Goal: Information Seeking & Learning: Understand process/instructions

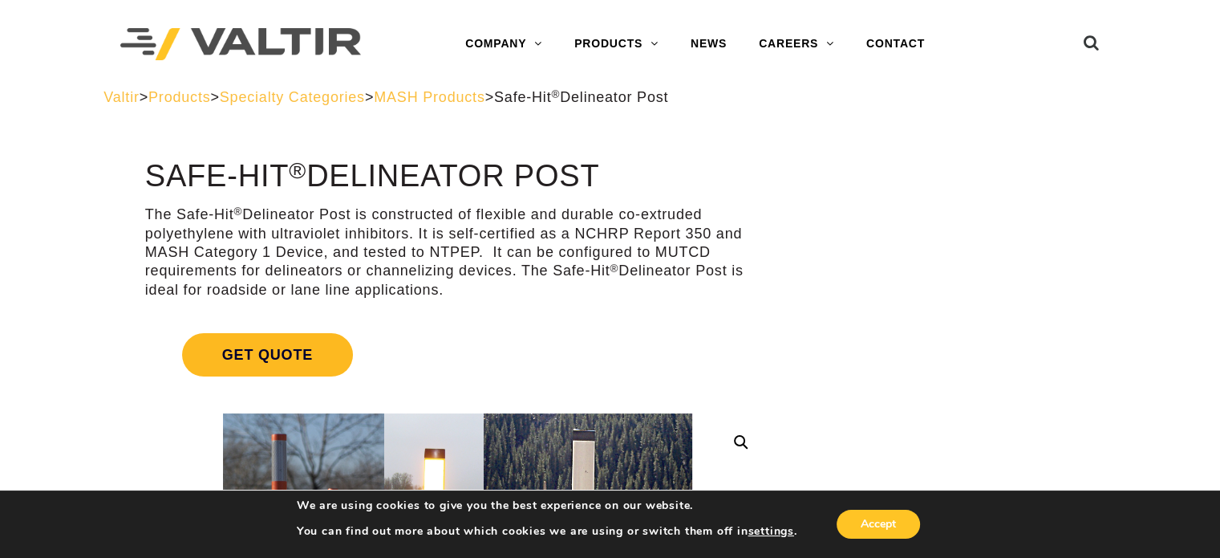
click at [259, 351] on span "Get Quote" at bounding box center [267, 354] width 171 height 43
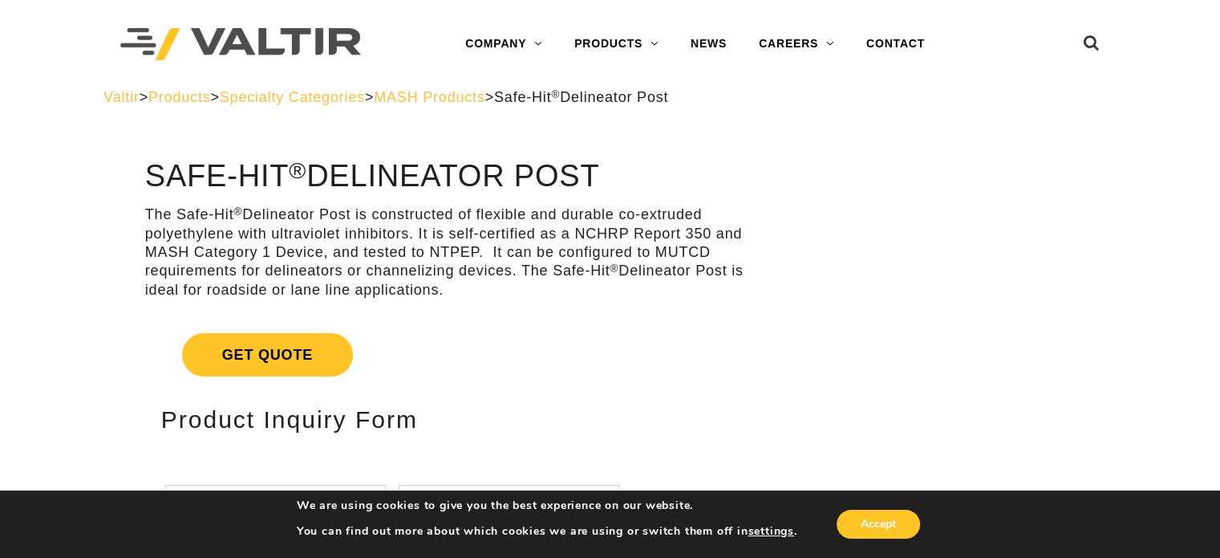
drag, startPoint x: 610, startPoint y: 170, endPoint x: 150, endPoint y: 184, distance: 460.0
click at [150, 184] on h1 "Safe-Hit ® Delineator Post" at bounding box center [457, 177] width 625 height 34
copy h1 "Safe-Hit ® Delineator Post"
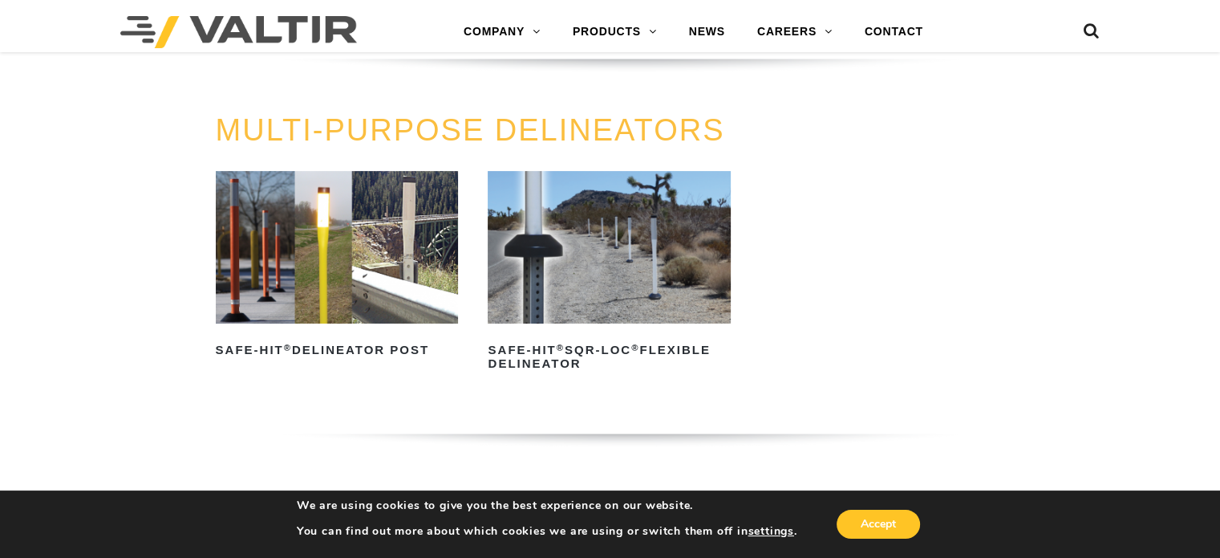
scroll to position [481, 0]
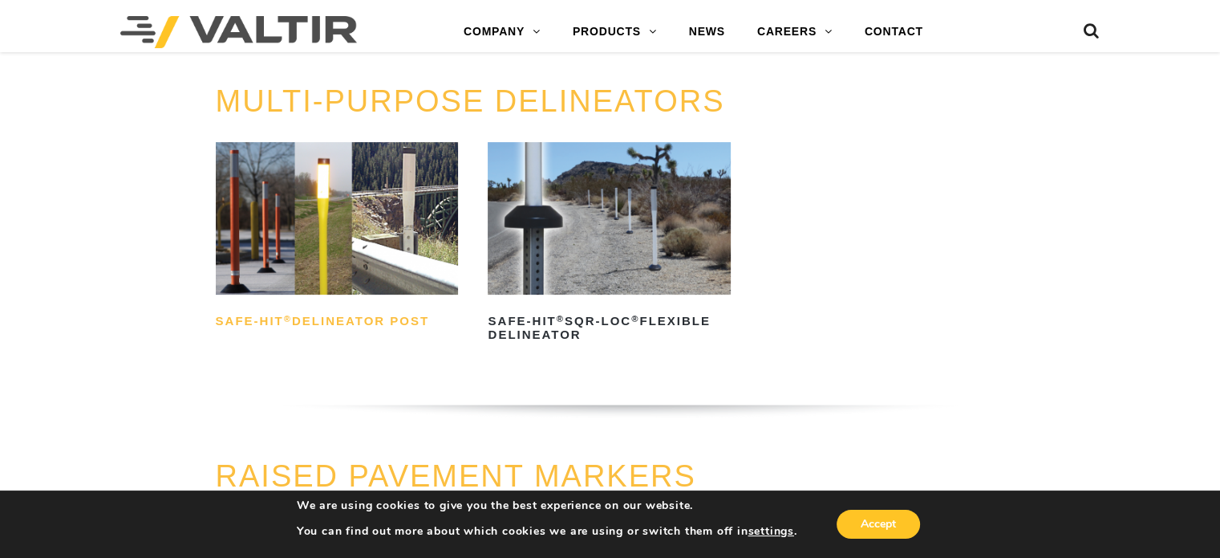
click at [341, 317] on h2 "Safe-Hit ® Delineator Post" at bounding box center [337, 322] width 243 height 26
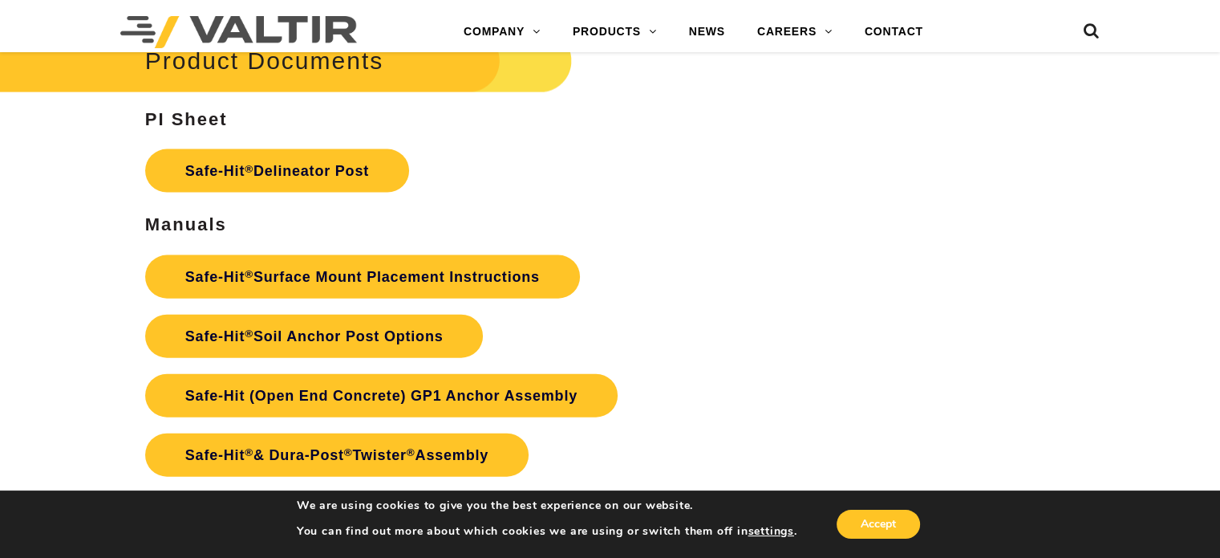
scroll to position [3531, 0]
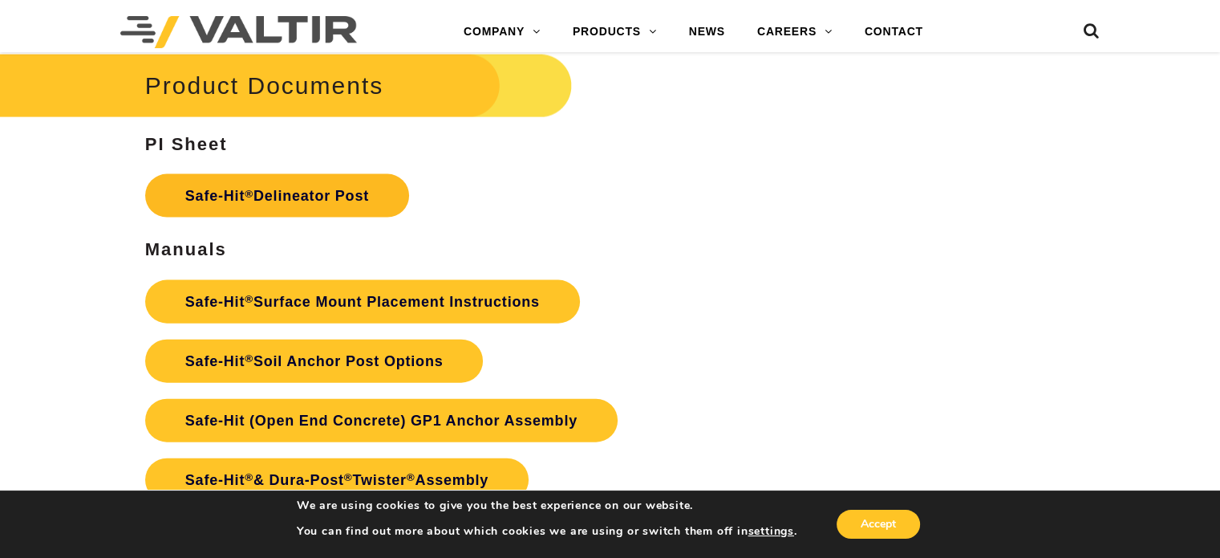
click at [260, 197] on link "Safe-Hit ® Delineator Post" at bounding box center [277, 195] width 264 height 43
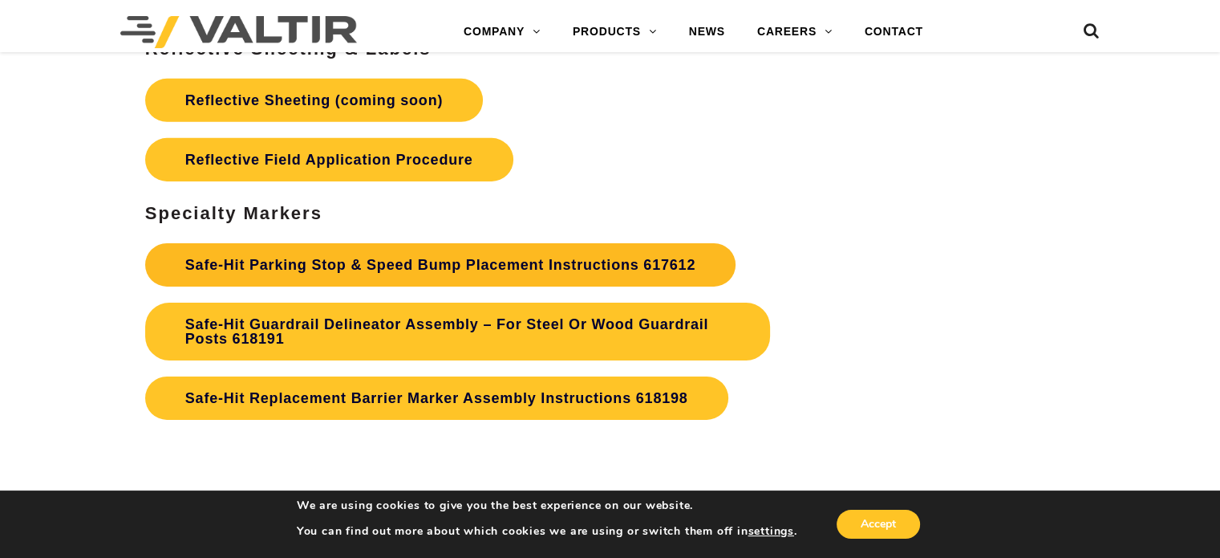
scroll to position [5216, 0]
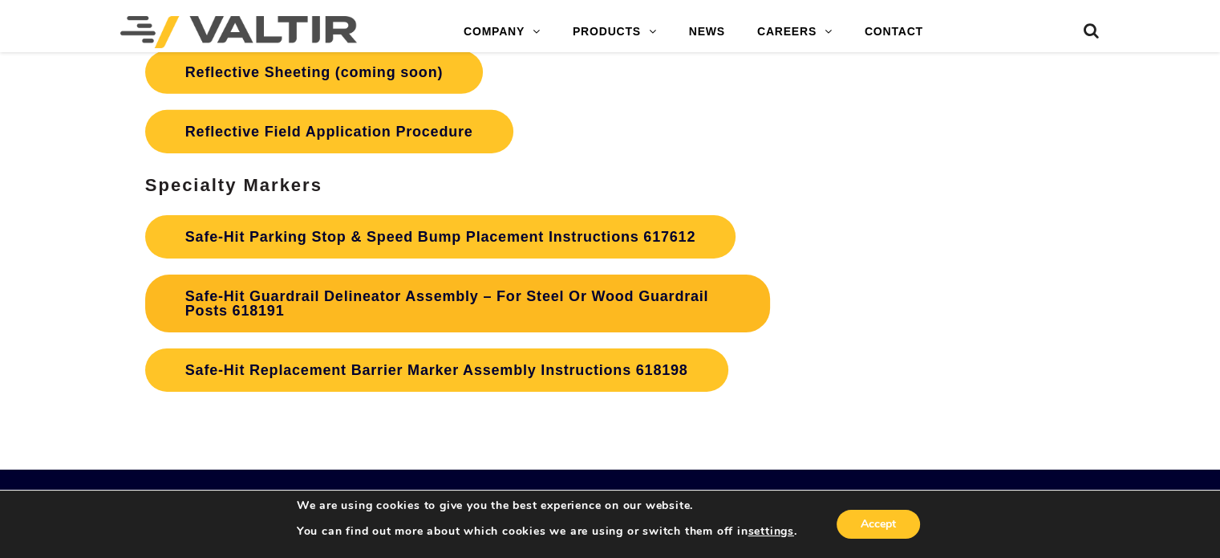
click at [340, 298] on strong "Safe-Hit Guardrail Delineator Assembly – For Steel Or Wood Guardrail Posts 6181…" at bounding box center [447, 303] width 524 height 30
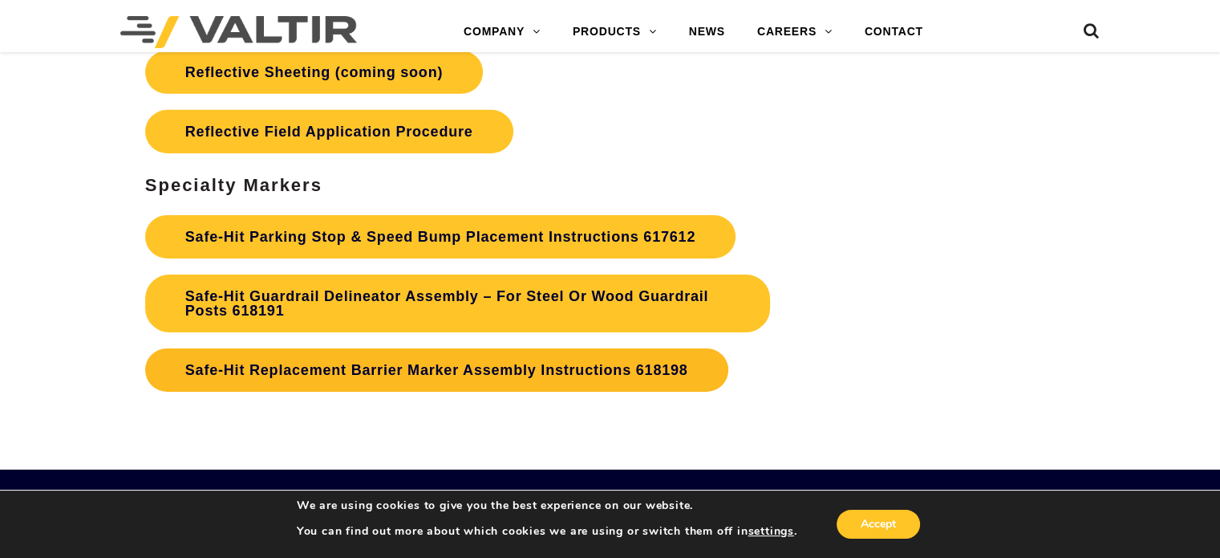
click at [376, 365] on strong "Safe-Hit Replacement Barrier Marker Assembly Instructions 618198" at bounding box center [436, 370] width 503 height 16
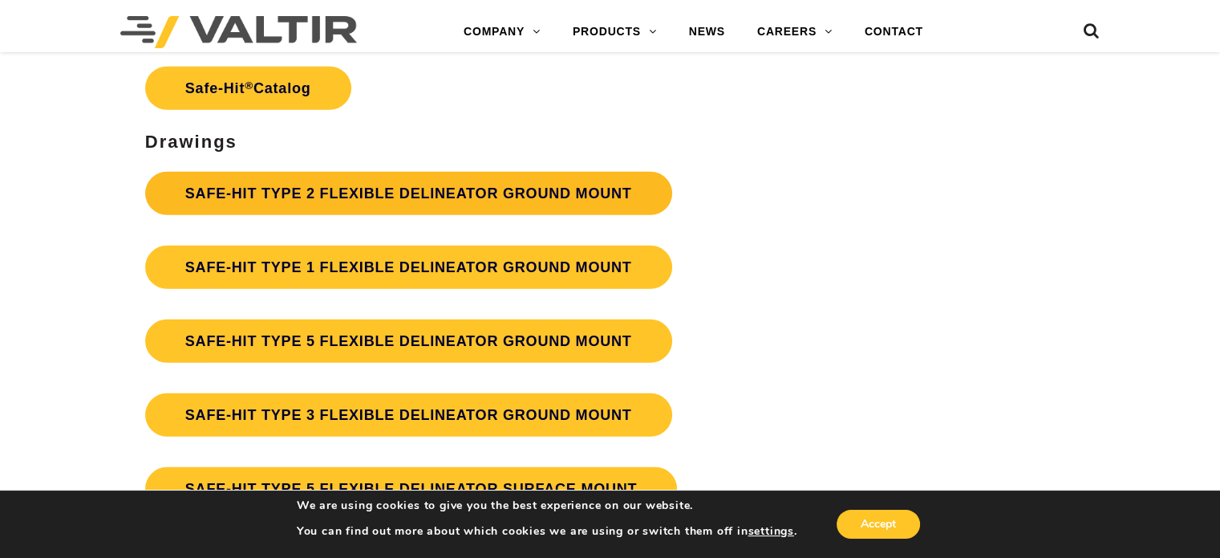
scroll to position [4289, 0]
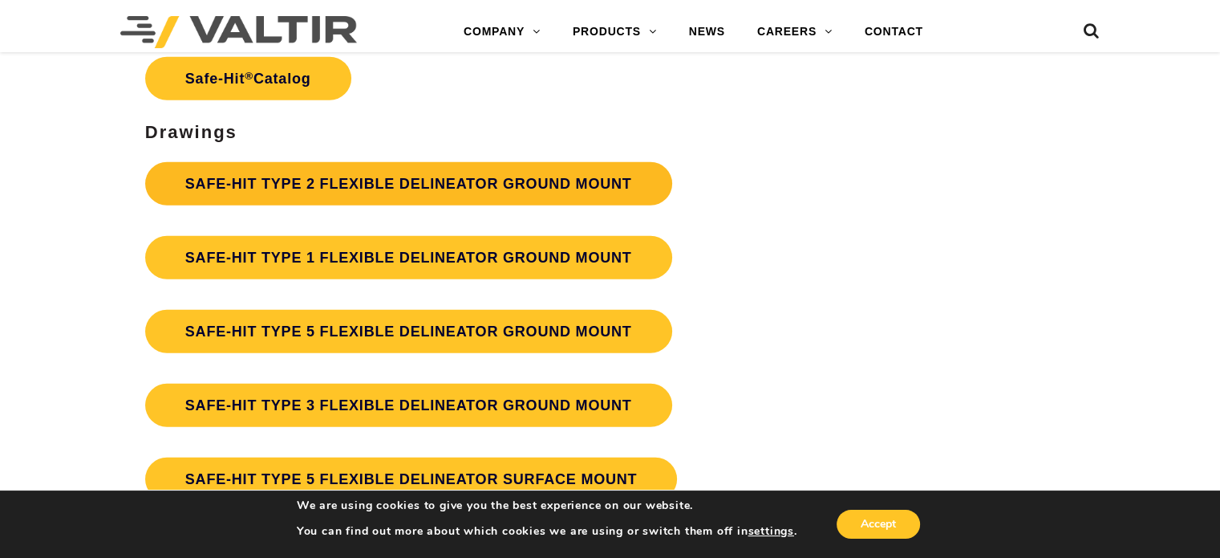
click at [317, 182] on link "SAFE-HIT TYPE 2 FLEXIBLE DELINEATOR GROUND MOUNT" at bounding box center [408, 183] width 527 height 43
